Goal: Check status: Check status

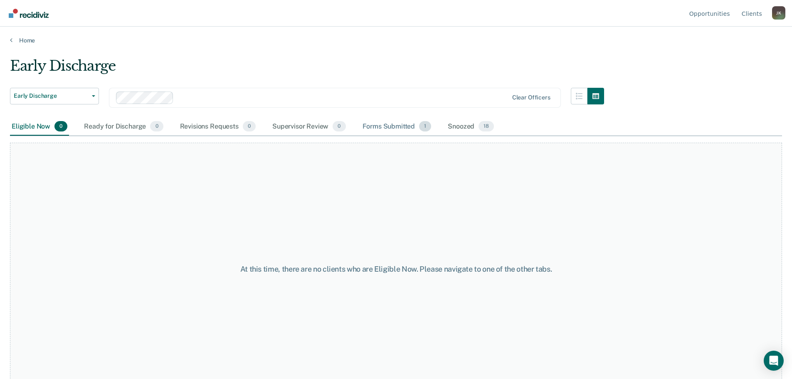
click at [394, 126] on div "Forms Submitted 1" at bounding box center [397, 127] width 72 height 18
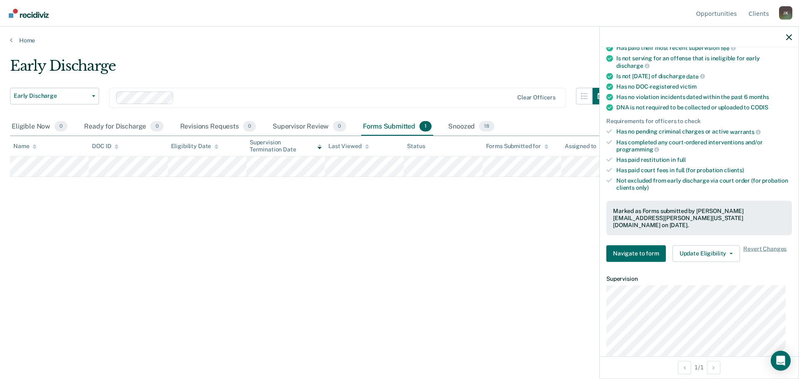
scroll to position [166, 0]
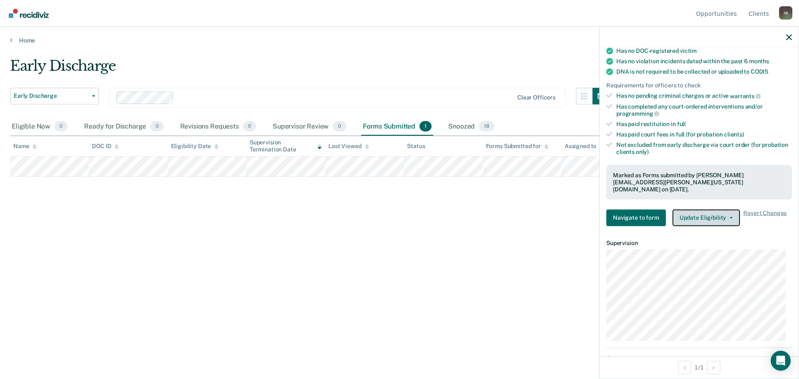
click at [706, 210] on button "Update Eligibility" at bounding box center [705, 217] width 67 height 17
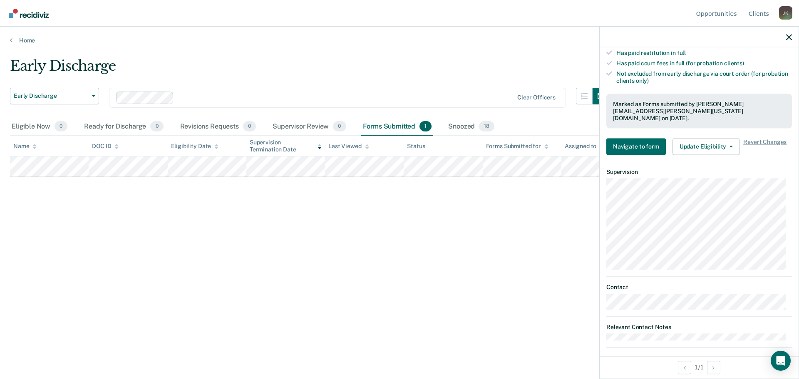
scroll to position [0, 0]
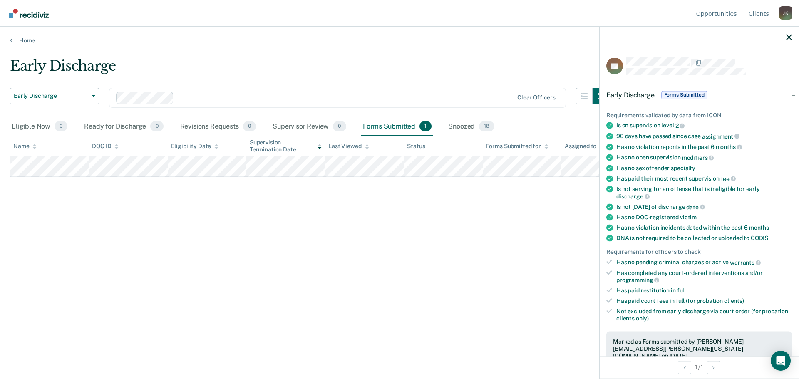
click at [792, 38] on div at bounding box center [698, 37] width 199 height 21
click at [788, 38] on icon "button" at bounding box center [789, 37] width 6 height 6
click at [634, 96] on span "Early Discharge" at bounding box center [630, 95] width 48 height 8
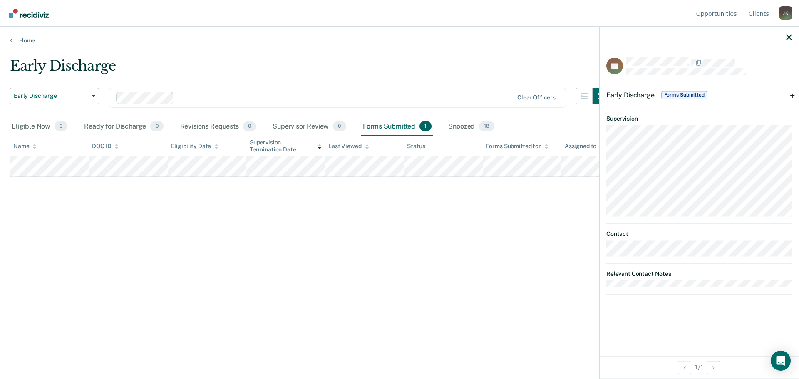
click at [537, 69] on div "Early Discharge" at bounding box center [309, 69] width 599 height 24
click at [697, 92] on span "Forms Submitted" at bounding box center [684, 95] width 46 height 8
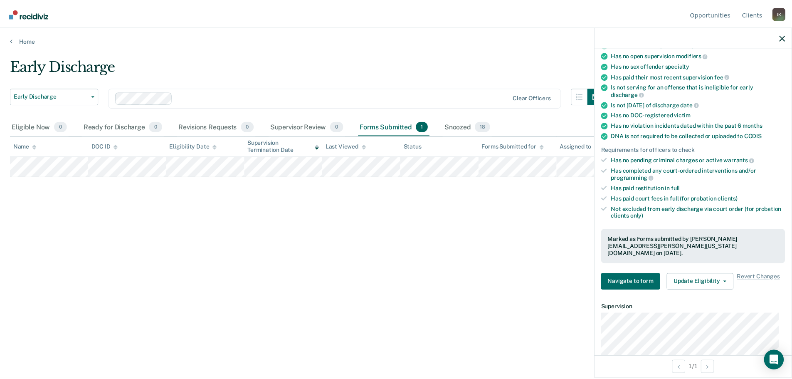
scroll to position [125, 0]
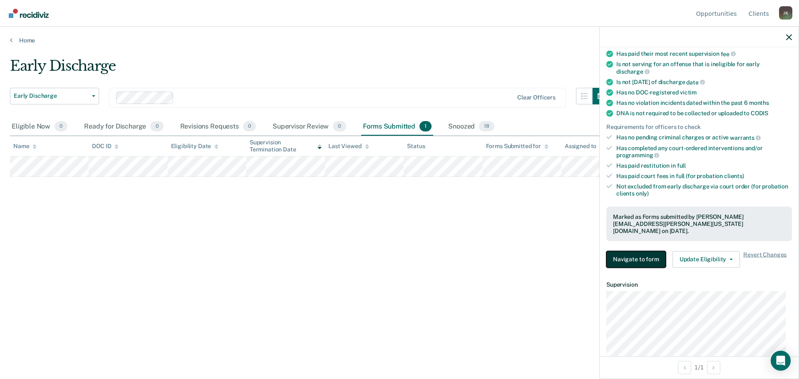
click at [644, 254] on button "Navigate to form" at bounding box center [635, 259] width 59 height 17
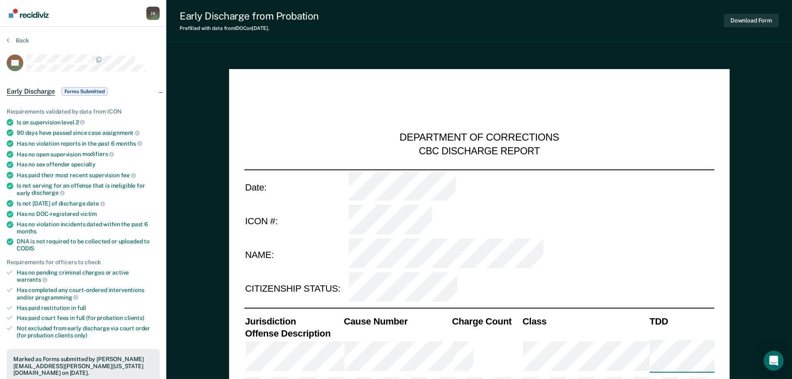
type textarea "x"
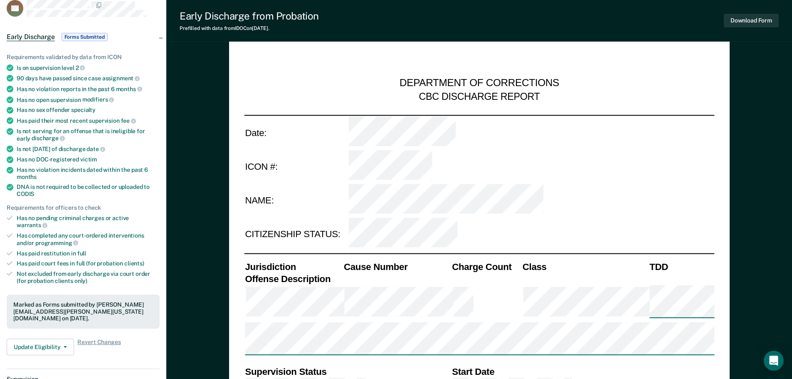
scroll to position [125, 0]
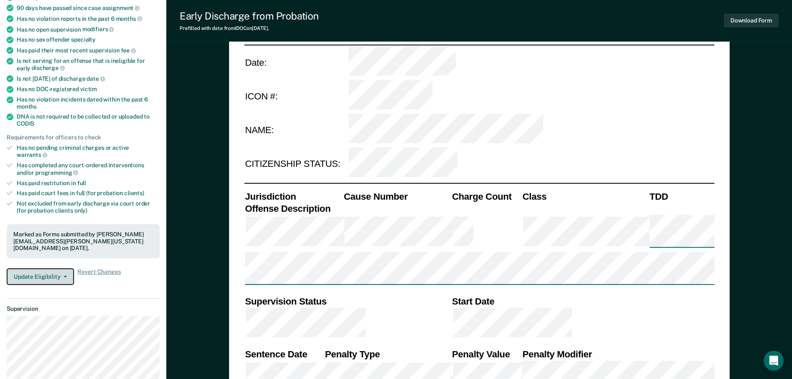
click at [33, 268] on button "Update Eligibility" at bounding box center [40, 276] width 67 height 17
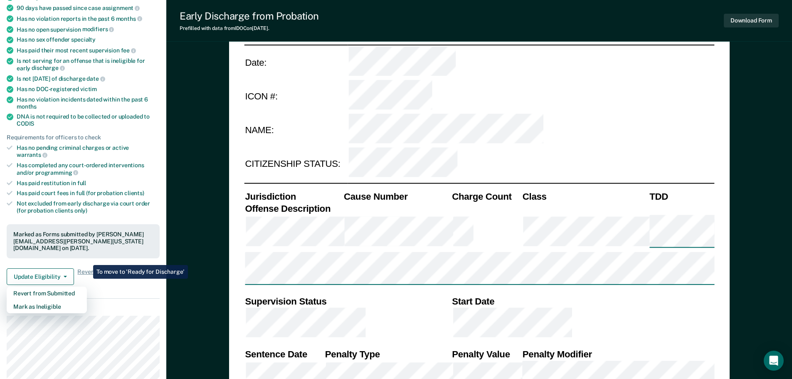
click at [135, 273] on div "Requirements validated by data from ICON Is on supervision level 2 90 days have…" at bounding box center [83, 131] width 166 height 322
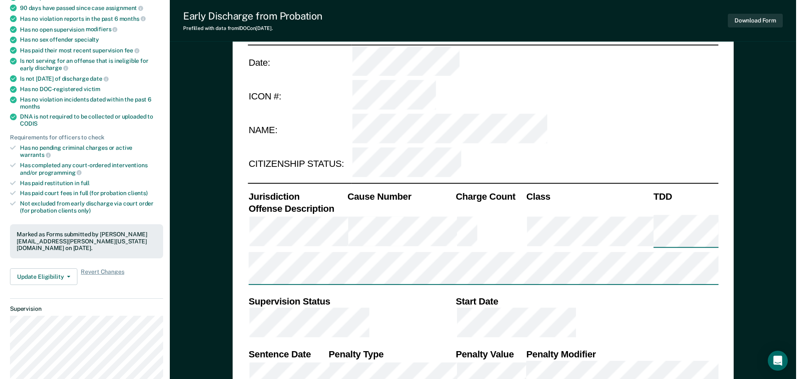
scroll to position [0, 0]
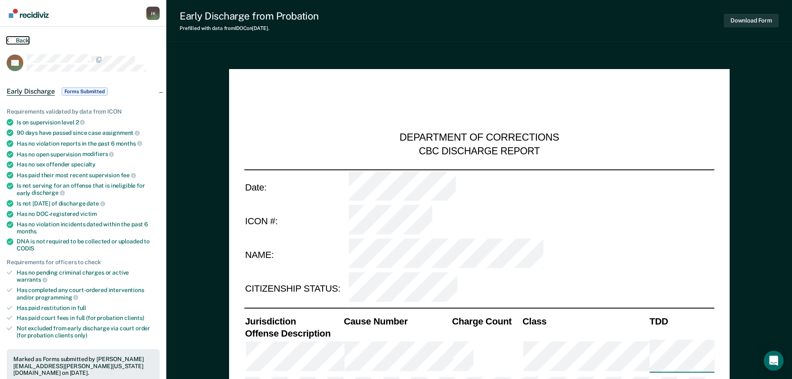
click at [13, 42] on button "Back" at bounding box center [18, 40] width 22 height 7
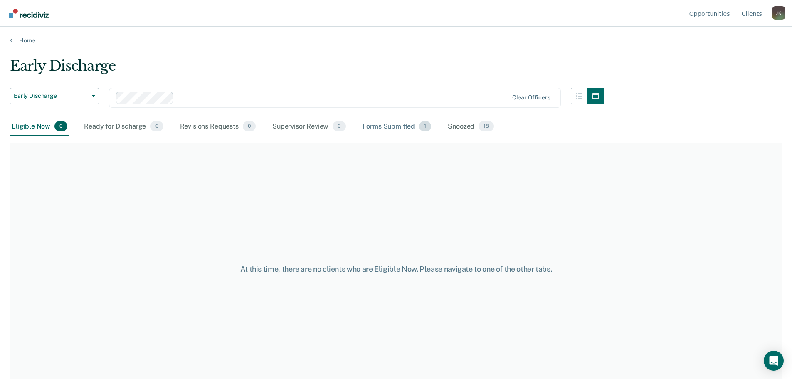
click at [406, 127] on div "Forms Submitted 1" at bounding box center [397, 127] width 72 height 18
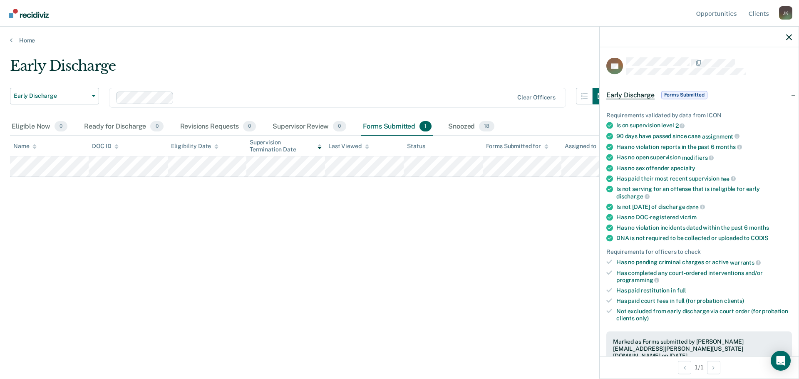
click at [698, 93] on span "Forms Submitted" at bounding box center [684, 95] width 46 height 8
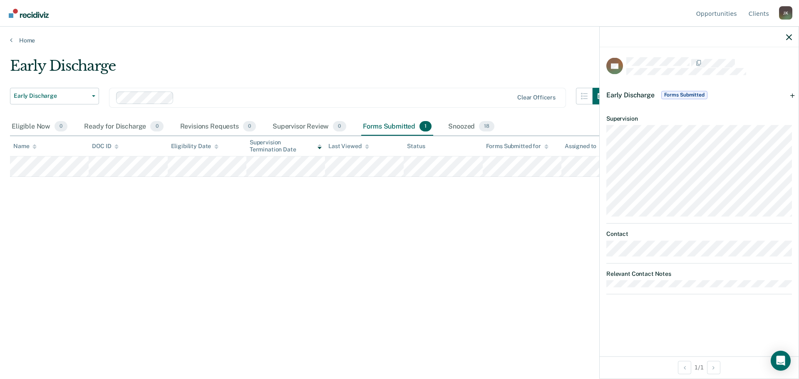
click at [698, 93] on span "Forms Submitted" at bounding box center [684, 95] width 46 height 8
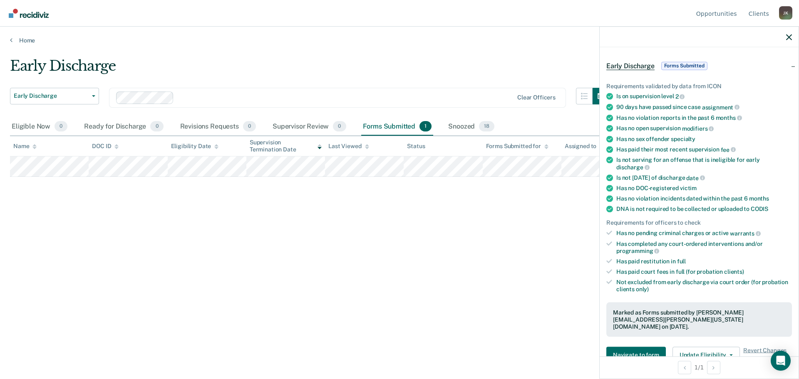
scroll to position [166, 0]
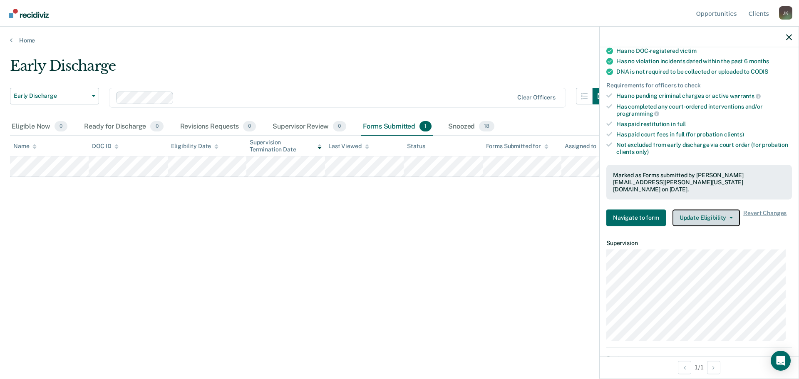
click at [677, 212] on button "Update Eligibility" at bounding box center [705, 217] width 67 height 17
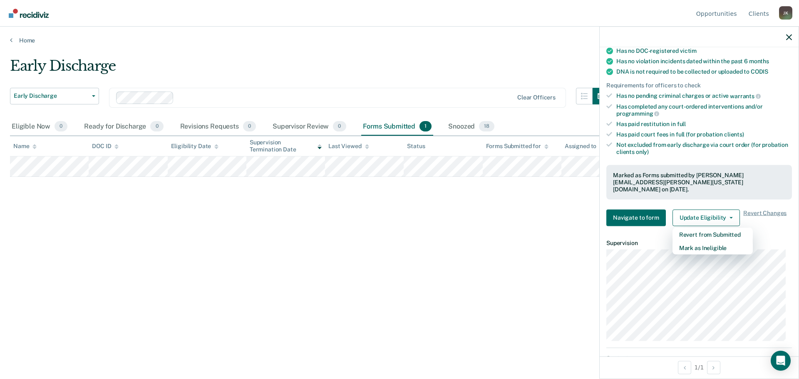
click at [550, 205] on div "Early Discharge Early Discharge Early Discharge Supervision Level Downgrade Cle…" at bounding box center [399, 186] width 779 height 259
click at [783, 37] on div at bounding box center [698, 37] width 199 height 21
click at [789, 38] on icon "button" at bounding box center [789, 37] width 6 height 6
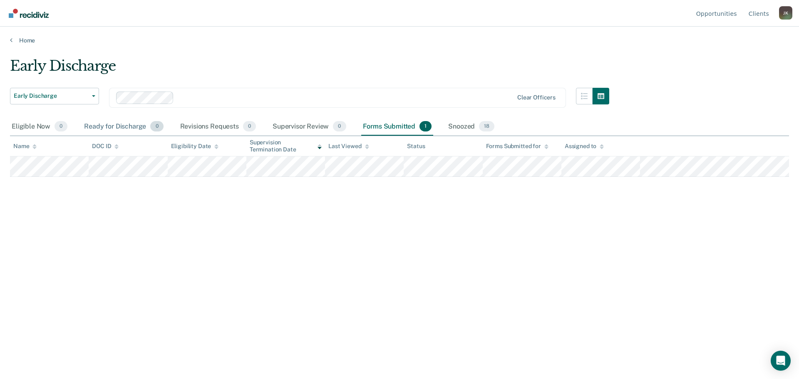
click at [117, 125] on div "Ready for Discharge 0" at bounding box center [123, 127] width 82 height 18
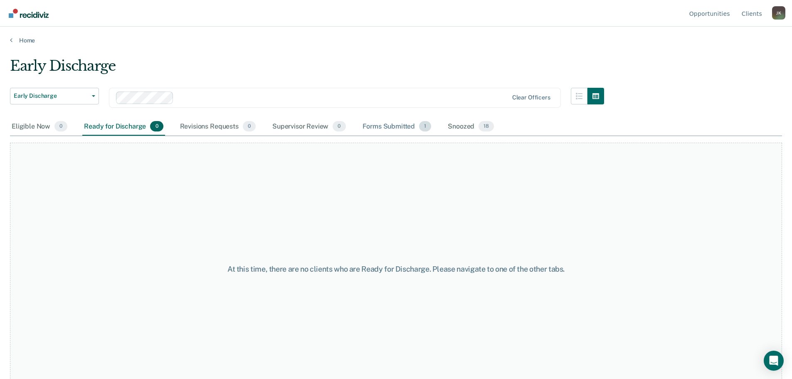
click at [391, 131] on div "Forms Submitted 1" at bounding box center [397, 127] width 72 height 18
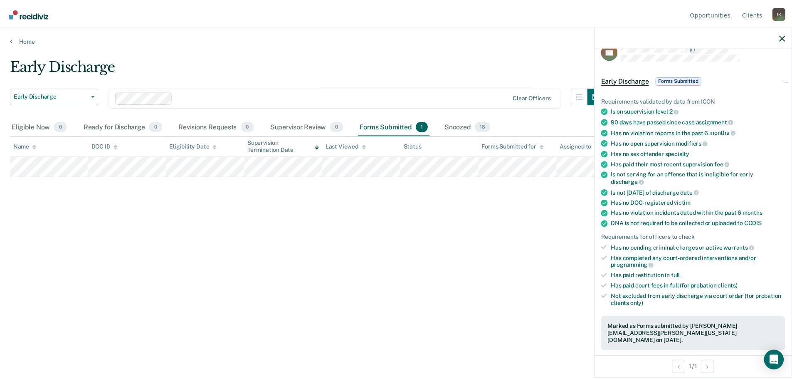
scroll to position [0, 0]
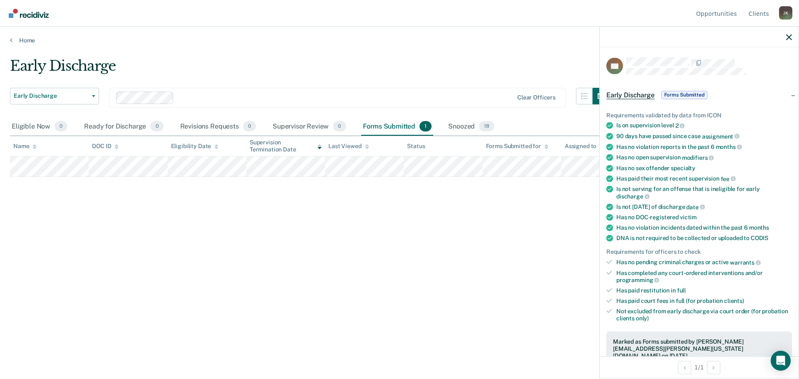
click at [461, 61] on div "Early Discharge" at bounding box center [309, 69] width 599 height 24
click at [43, 127] on div "Eligible Now 0" at bounding box center [39, 127] width 59 height 18
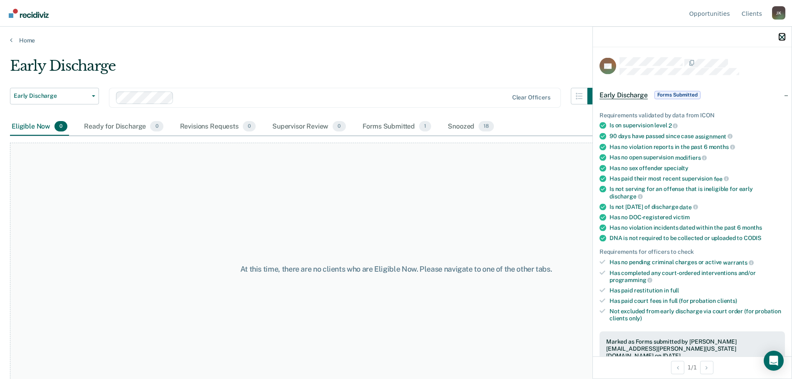
click at [780, 35] on icon "button" at bounding box center [783, 37] width 6 height 6
